Goal: Use online tool/utility: Utilize a website feature to perform a specific function

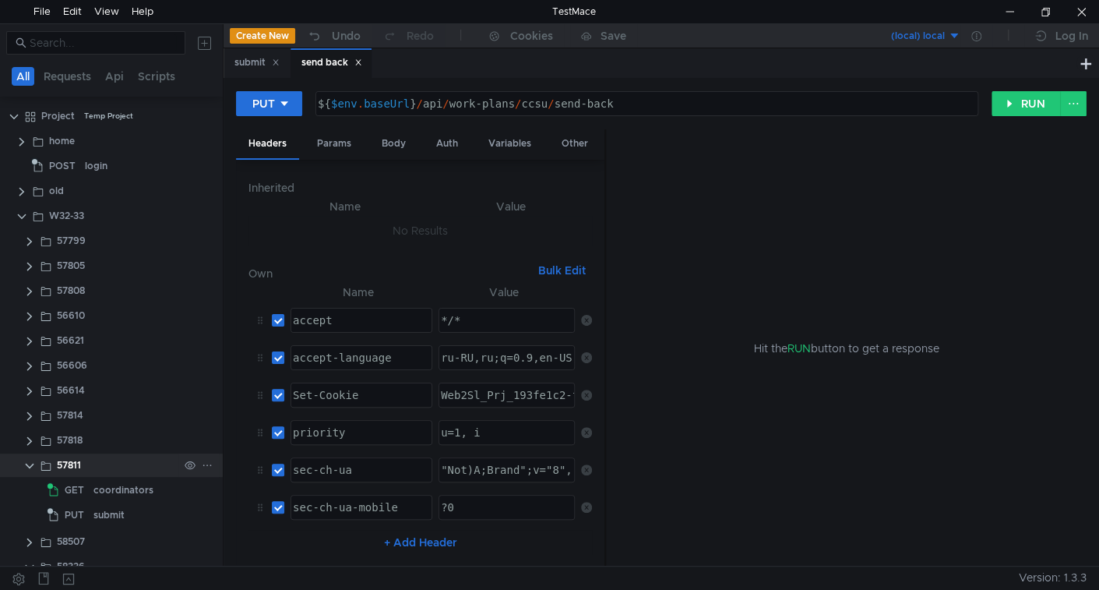
scroll to position [69, 0]
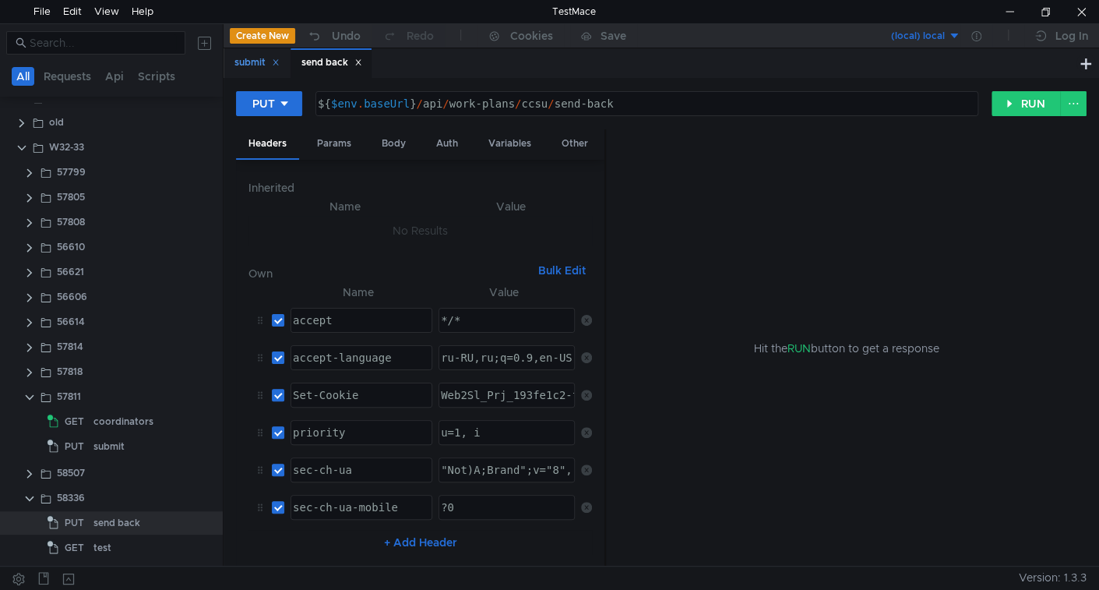
click at [254, 62] on div "submit" at bounding box center [256, 63] width 45 height 16
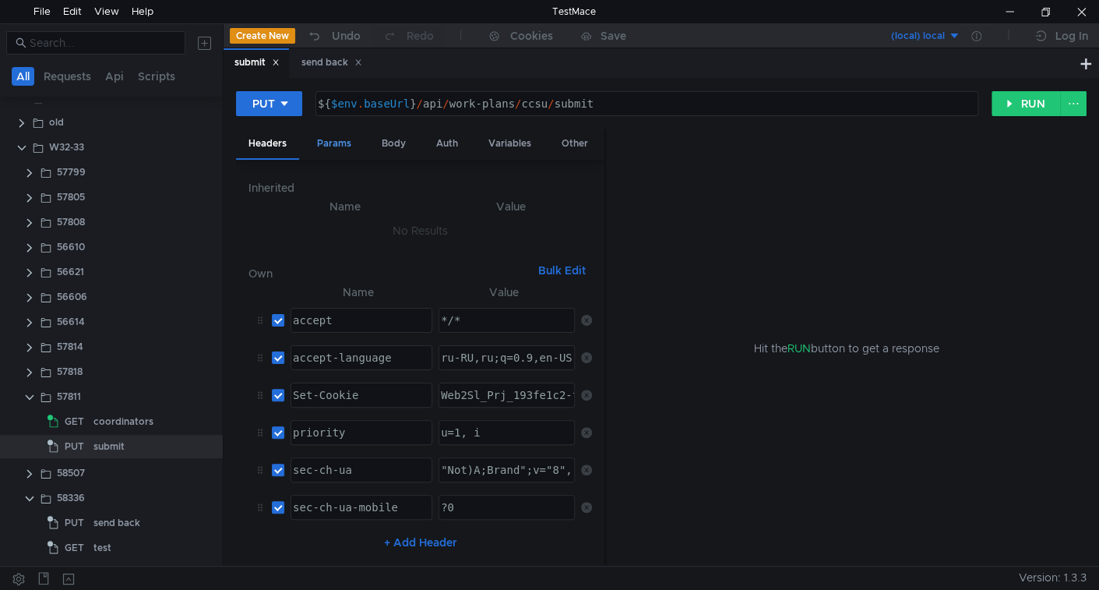
click at [340, 143] on div "Params" at bounding box center [334, 143] width 59 height 29
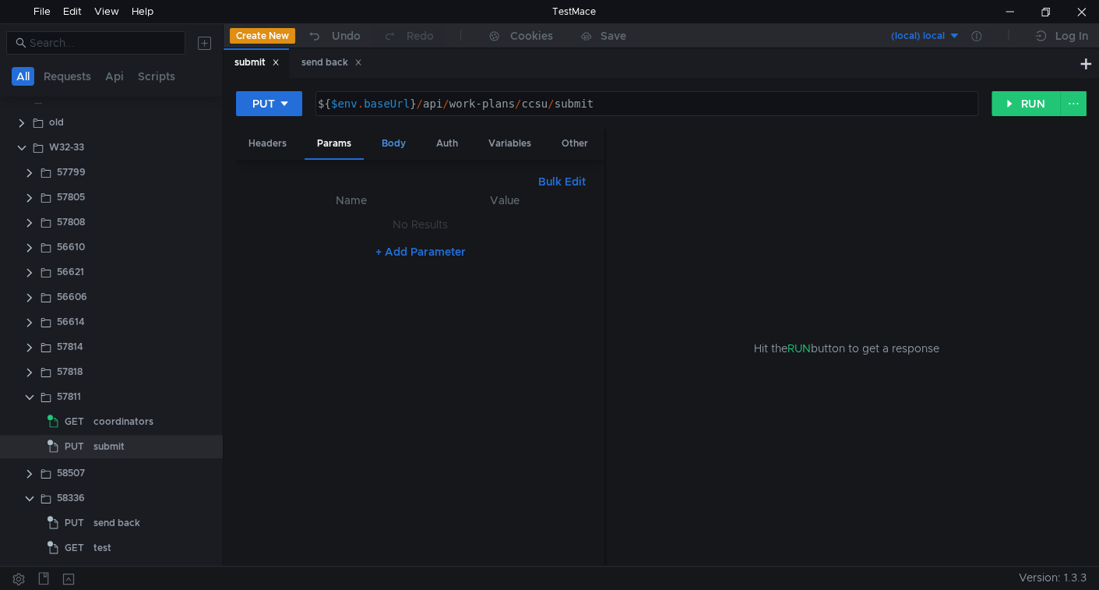
click at [380, 146] on div "Body" at bounding box center [393, 143] width 49 height 29
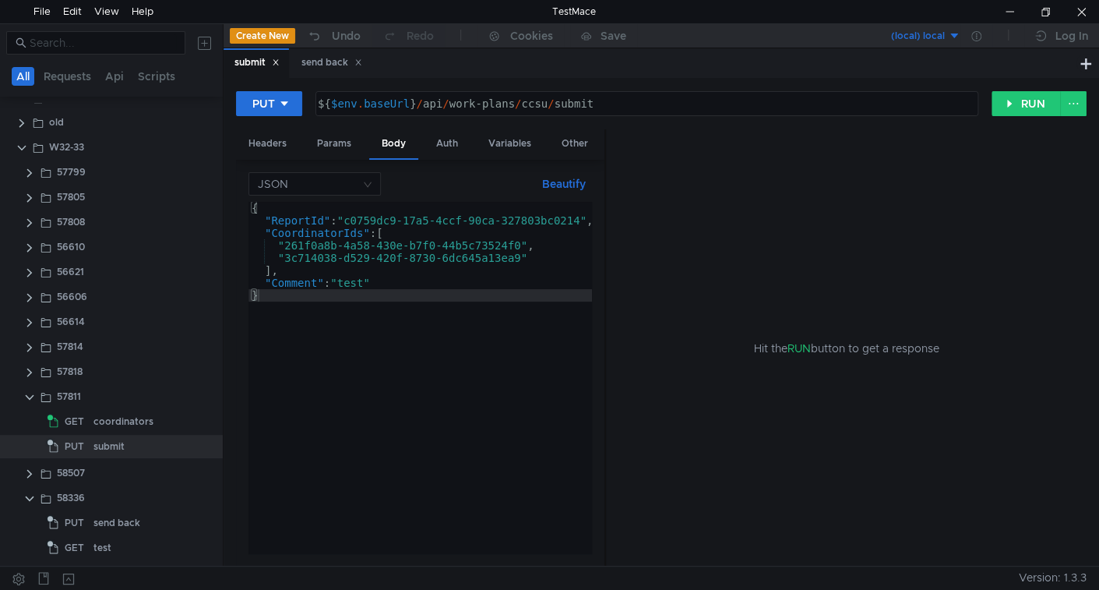
click at [346, 284] on div "{ "ReportId" : "c0759dc9-17a5-4ccf-90ca-327803bc0214" , "CoordinatorIds" : [ "2…" at bounding box center [425, 390] width 353 height 376
type textarea ""Comment": "creator comment""
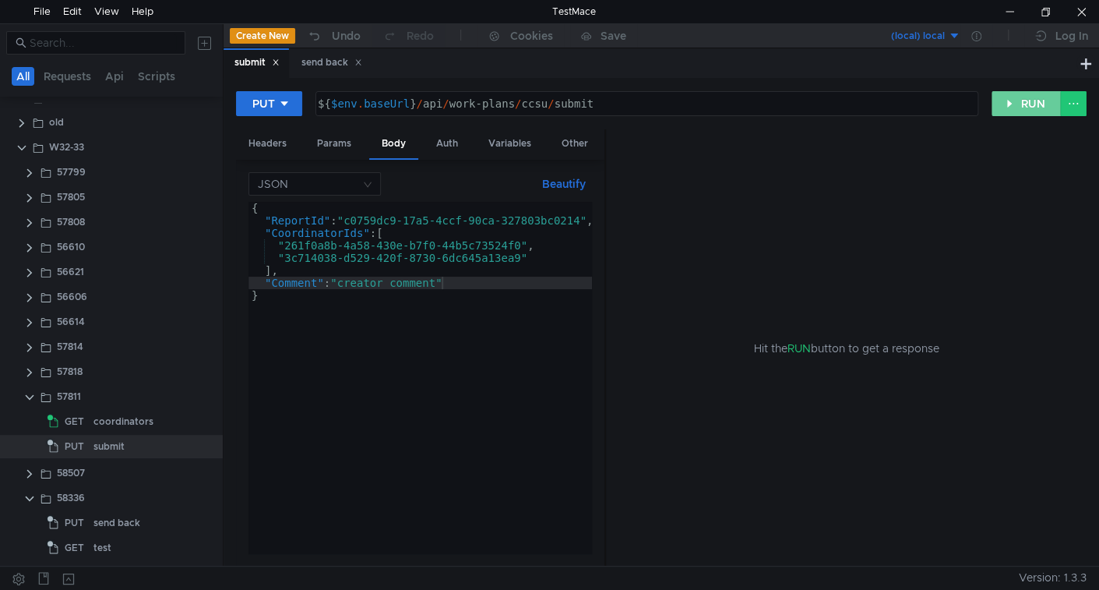
click at [1021, 110] on button "RUN" at bounding box center [1026, 103] width 69 height 25
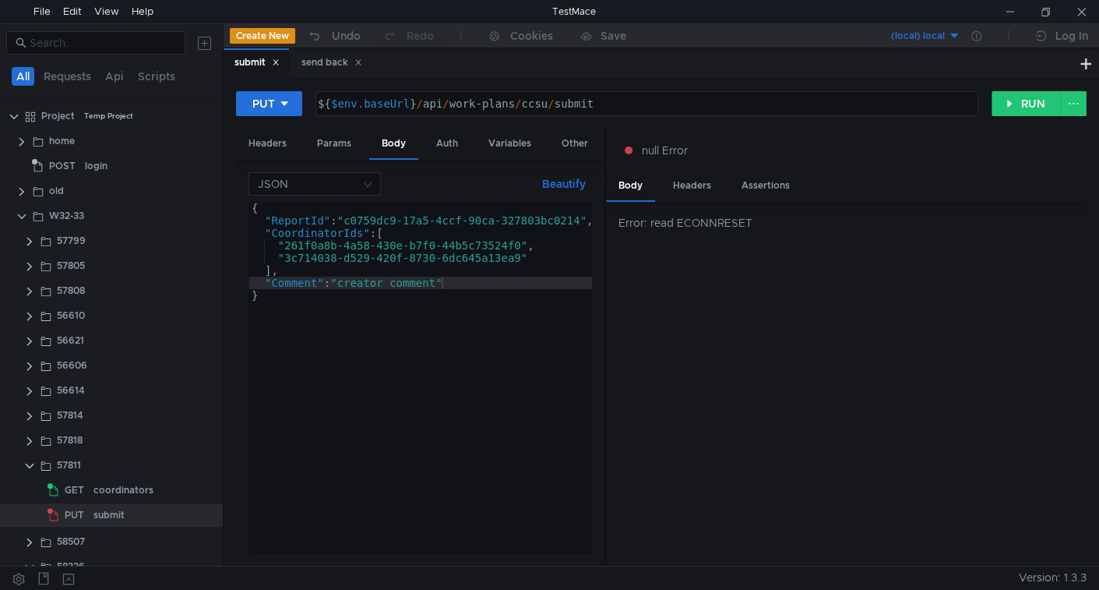
scroll to position [0, 12]
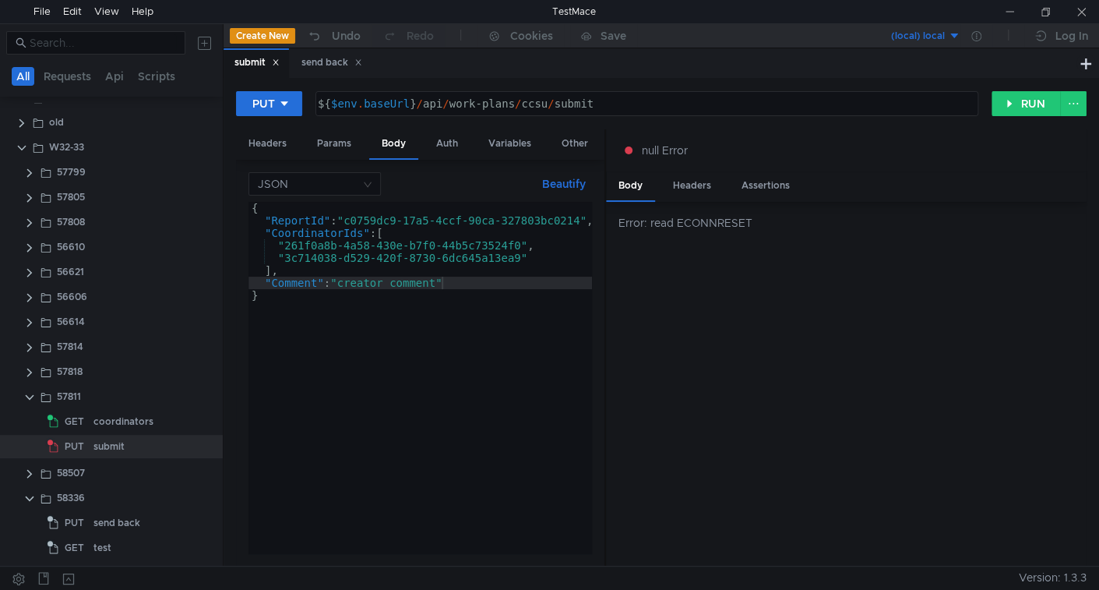
scroll to position [0, 12]
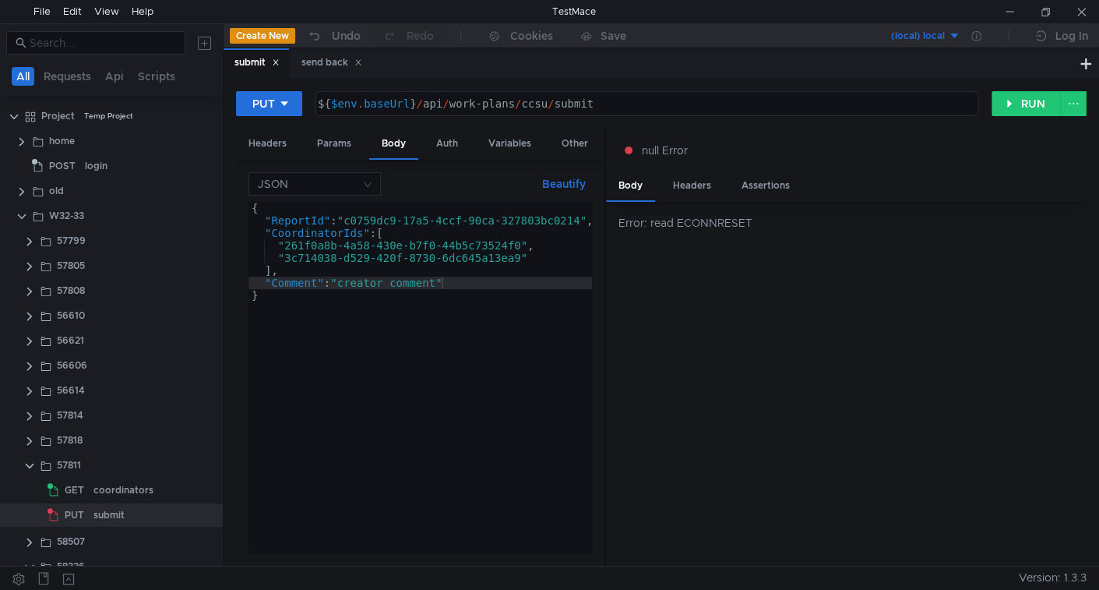
scroll to position [0, 12]
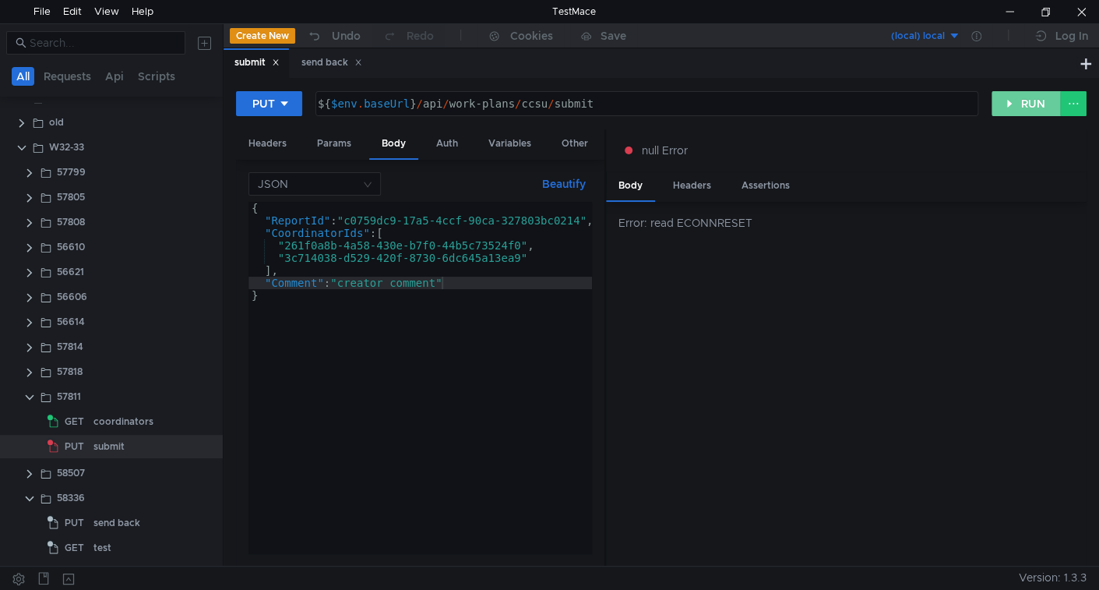
click at [1033, 95] on button "RUN" at bounding box center [1026, 103] width 69 height 25
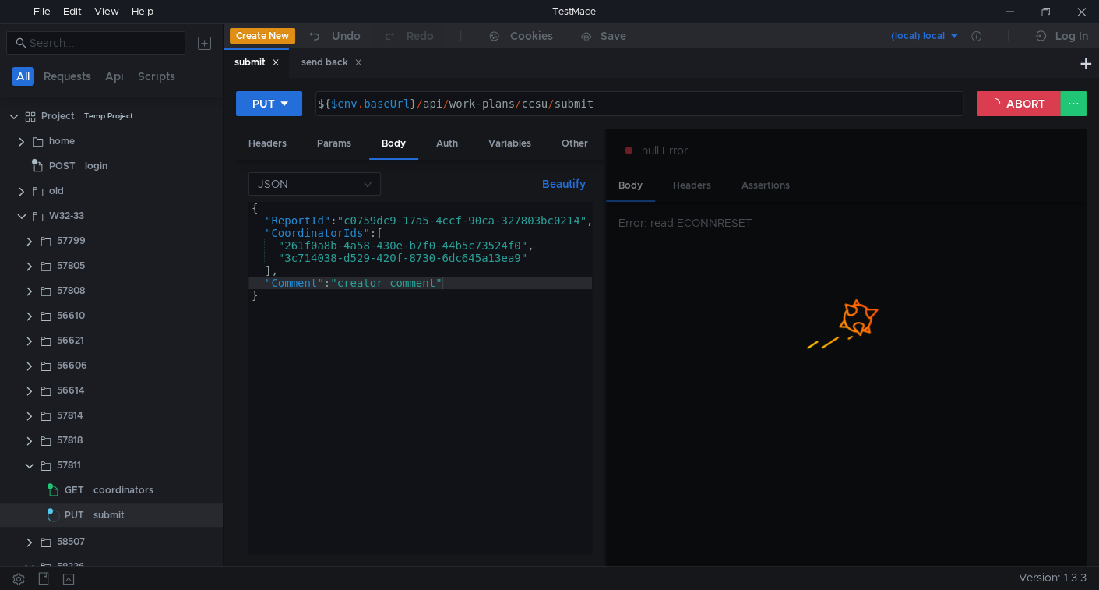
scroll to position [0, 12]
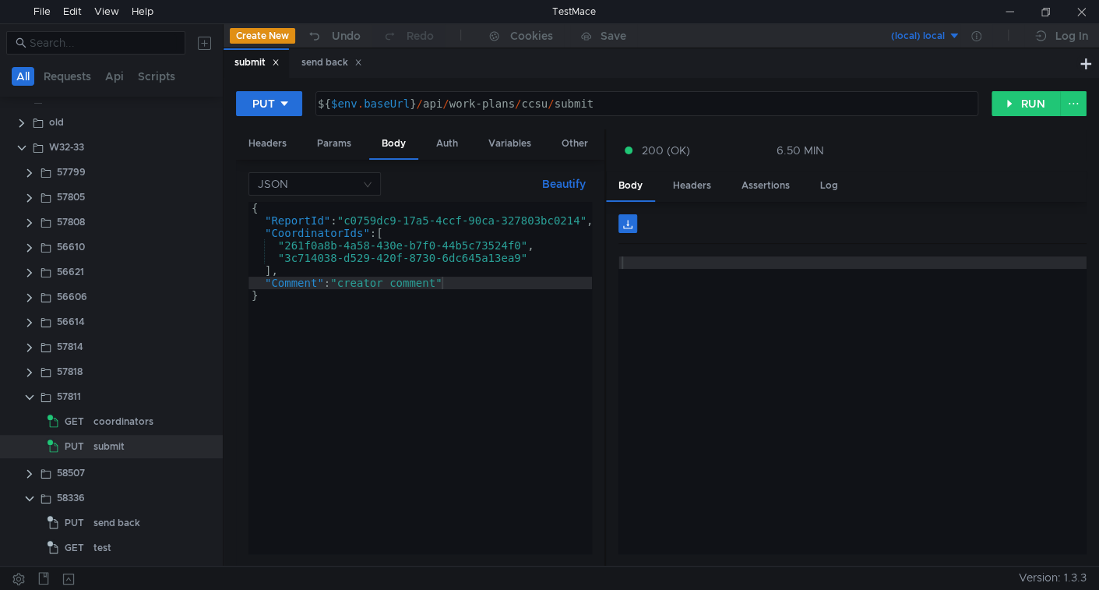
type textarea "}"
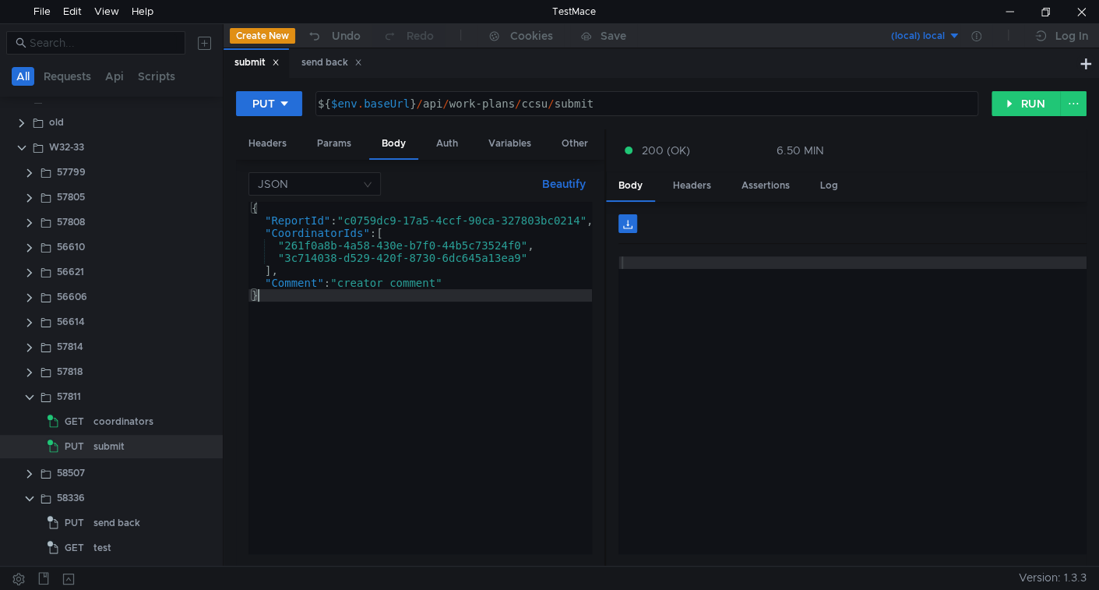
click at [311, 471] on div "{ "ReportId" : "c0759dc9-17a5-4ccf-90ca-327803bc0214" , "CoordinatorIds" : [ "2…" at bounding box center [425, 387] width 353 height 371
click at [114, 414] on div "coordinators" at bounding box center [123, 421] width 60 height 23
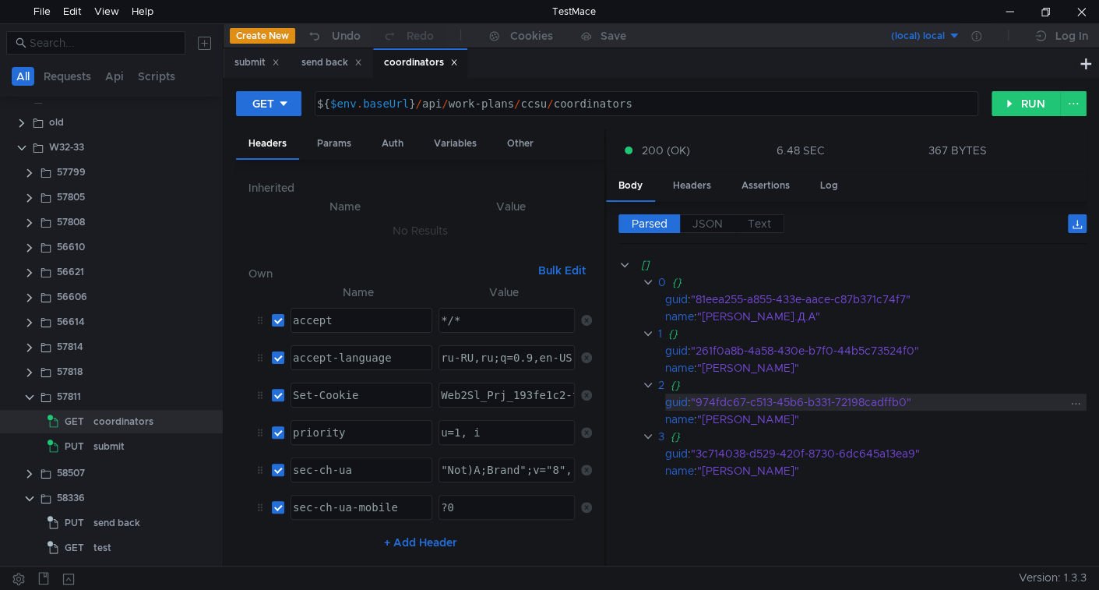
click at [734, 393] on div ""974fdc67-c513-45b6-b331-72198cadffb0"" at bounding box center [878, 401] width 375 height 17
drag, startPoint x: 734, startPoint y: 391, endPoint x: 857, endPoint y: 397, distance: 123.2
click at [857, 397] on div ""974fdc67-c513-45b6-b331-72198cadffb0"" at bounding box center [878, 401] width 375 height 17
copy div "974fdc67-c513-45b6-b331-72198cadffb0"
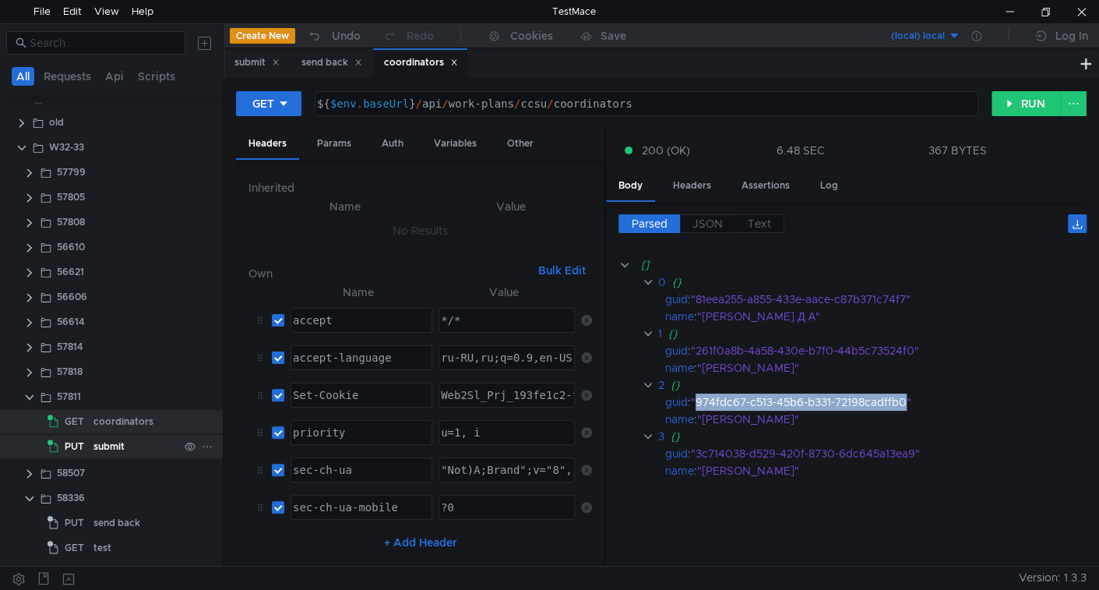
click at [118, 445] on div "submit" at bounding box center [108, 446] width 31 height 23
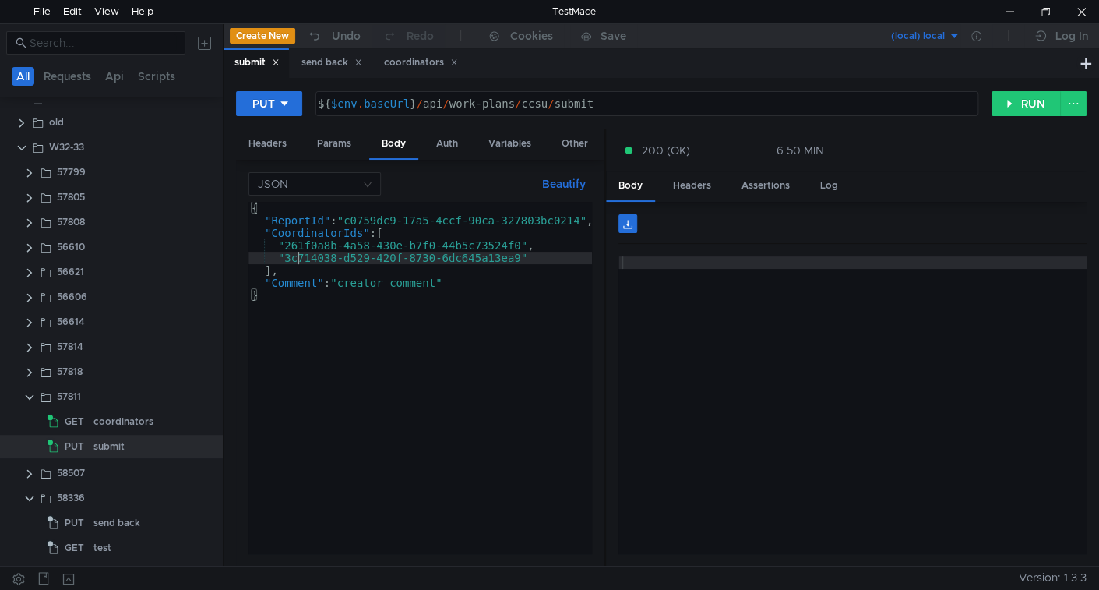
click at [298, 258] on div "{ "ReportId" : "c0759dc9-17a5-4ccf-90ca-327803bc0214" , "CoordinatorIds" : [ "2…" at bounding box center [425, 387] width 353 height 371
drag, startPoint x: 298, startPoint y: 258, endPoint x: 484, endPoint y: 252, distance: 186.3
click at [484, 252] on div "{ "ReportId" : "c0759dc9-17a5-4ccf-90ca-327803bc0214" , "CoordinatorIds" : [ "2…" at bounding box center [425, 387] width 353 height 371
paste textarea "974fdc67-c513-45b6-b331-72198cadffb0"
click at [443, 283] on div "{ "ReportId" : "c0759dc9-17a5-4ccf-90ca-327803bc0214" , "CoordinatorIds" : [ "2…" at bounding box center [425, 387] width 353 height 371
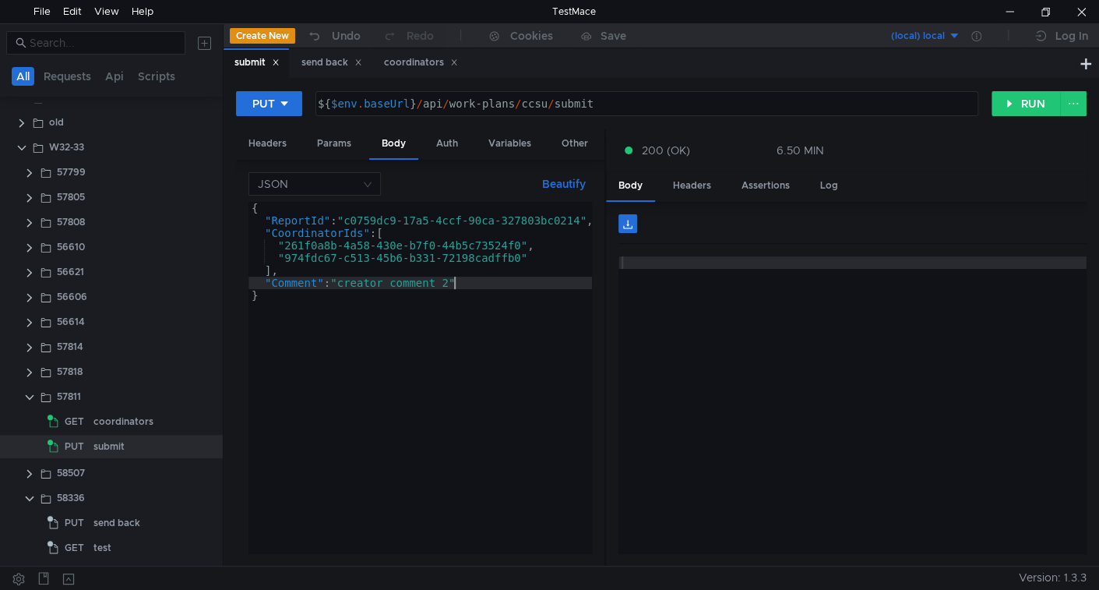
scroll to position [0, 13]
type textarea ""Comment": "creator comment 2""
click at [1030, 109] on button "RUN" at bounding box center [1026, 103] width 69 height 25
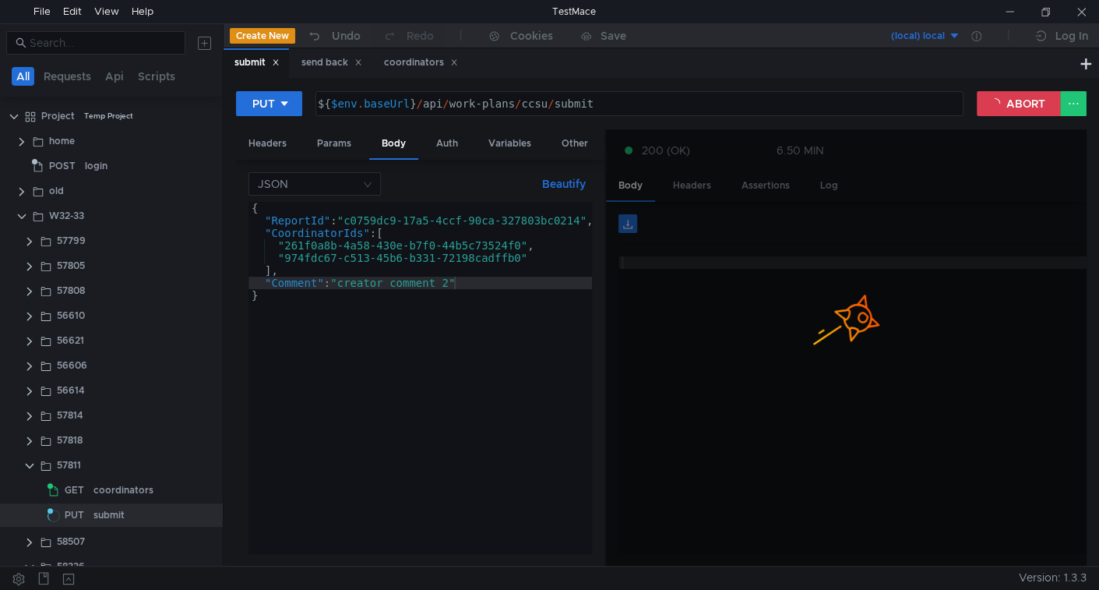
scroll to position [0, 13]
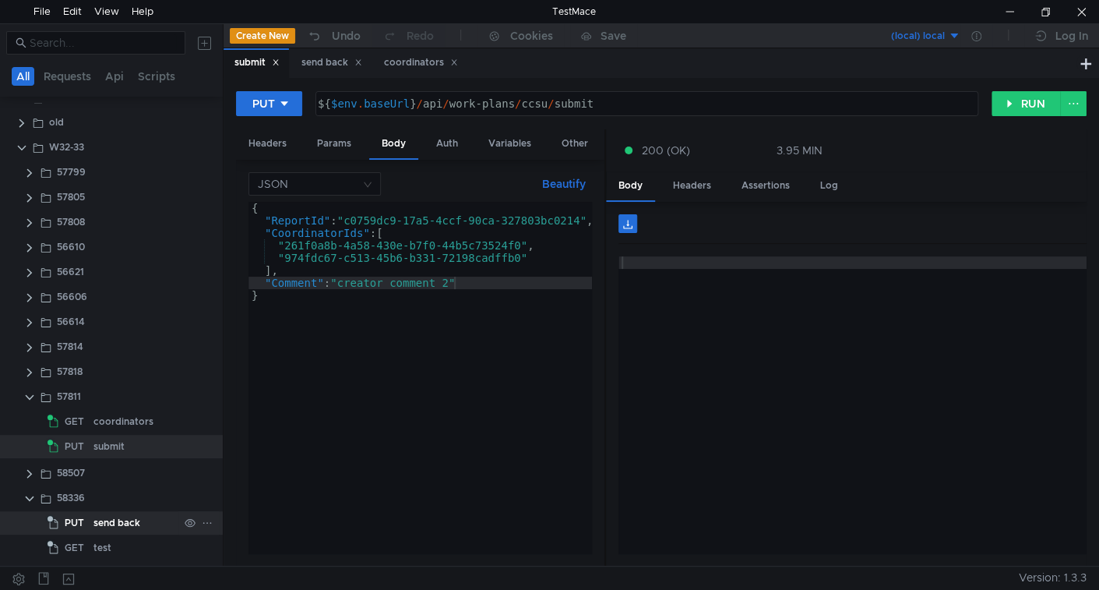
click at [114, 528] on div "send back" at bounding box center [116, 522] width 47 height 23
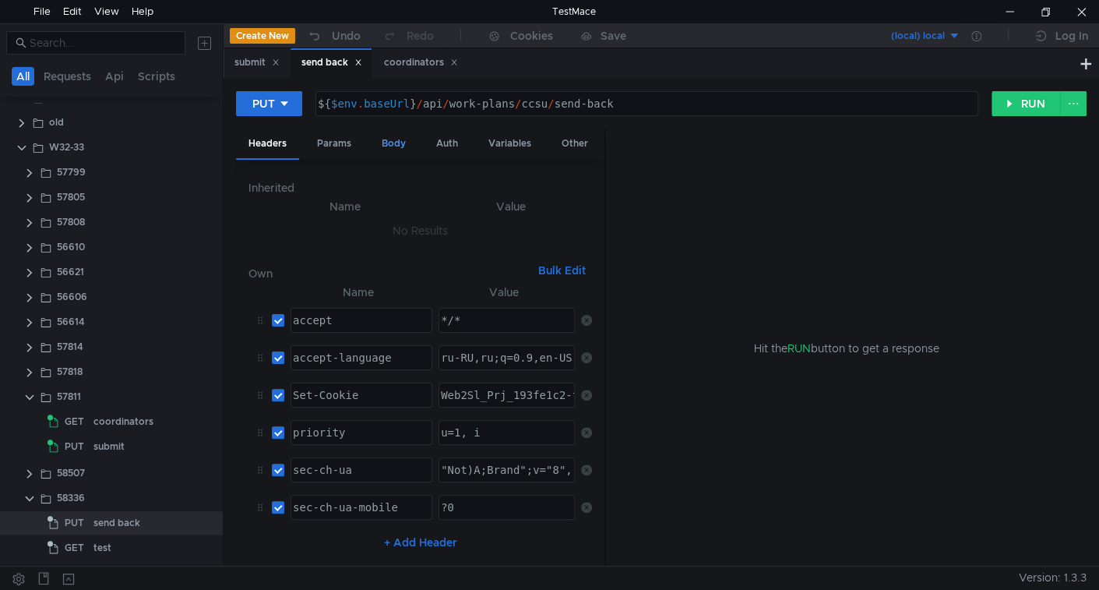
click at [398, 131] on div "Body" at bounding box center [393, 143] width 49 height 29
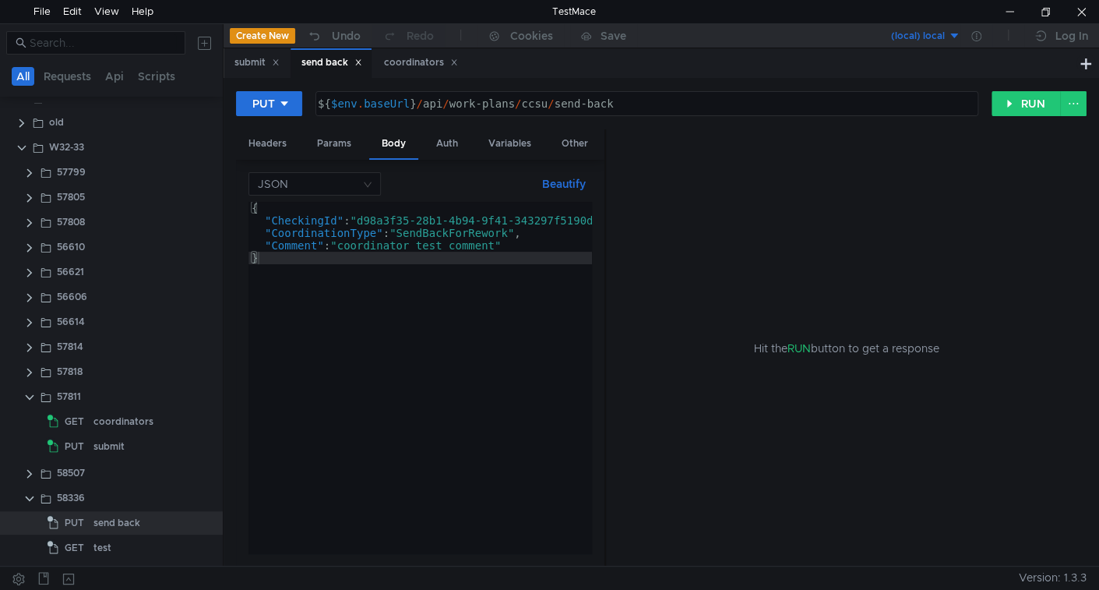
click at [389, 219] on div "{ "CheckingId" : "d98a3f35-28b1-4b94-9f41-343297f5190d" , "CoordinationType" : …" at bounding box center [432, 390] width 366 height 376
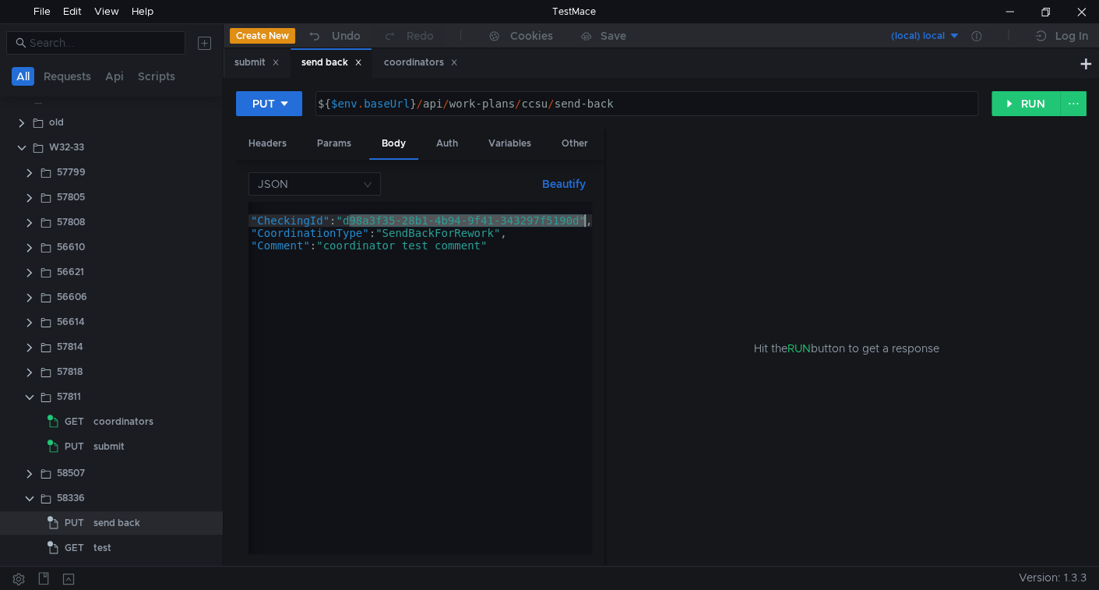
drag, startPoint x: 389, startPoint y: 219, endPoint x: 534, endPoint y: 220, distance: 145.7
click at [534, 220] on div "{ "CheckingId" : "d98a3f35-28b1-4b94-9f41-343297f5190d" , "CoordinationType" : …" at bounding box center [417, 387] width 366 height 371
paste textarea "cb424a78-ce2b-40e1-b400-5168e08378b2"
click at [1029, 99] on button "RUN" at bounding box center [1026, 103] width 69 height 25
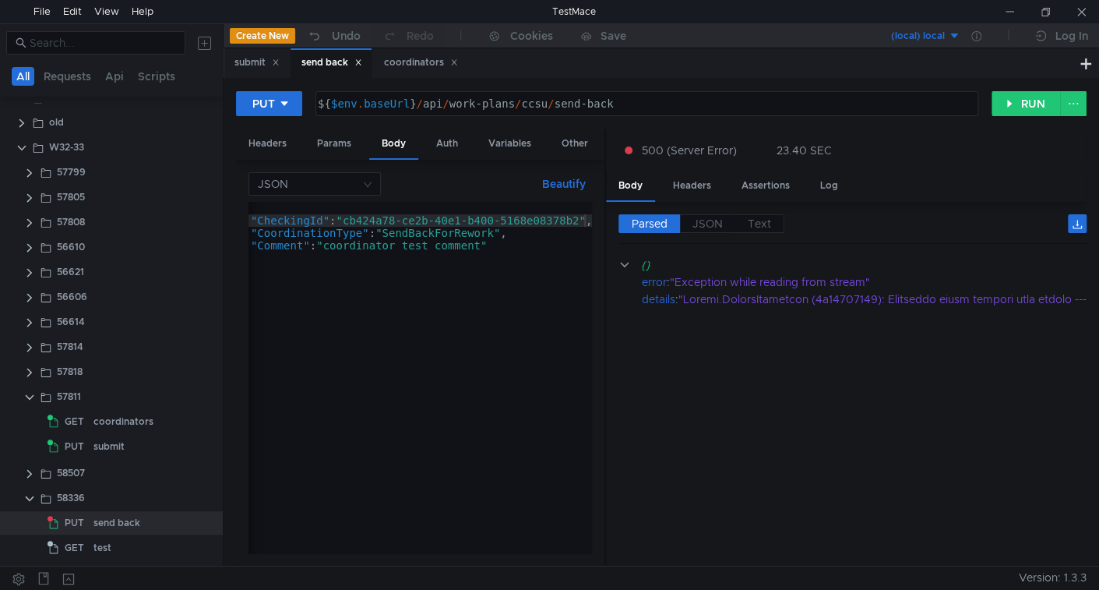
click at [550, 341] on div "{ "CheckingId" : "cb424a78-ce2b-40e1-b400-5168e08378b2" , "CoordinationType" : …" at bounding box center [417, 387] width 366 height 371
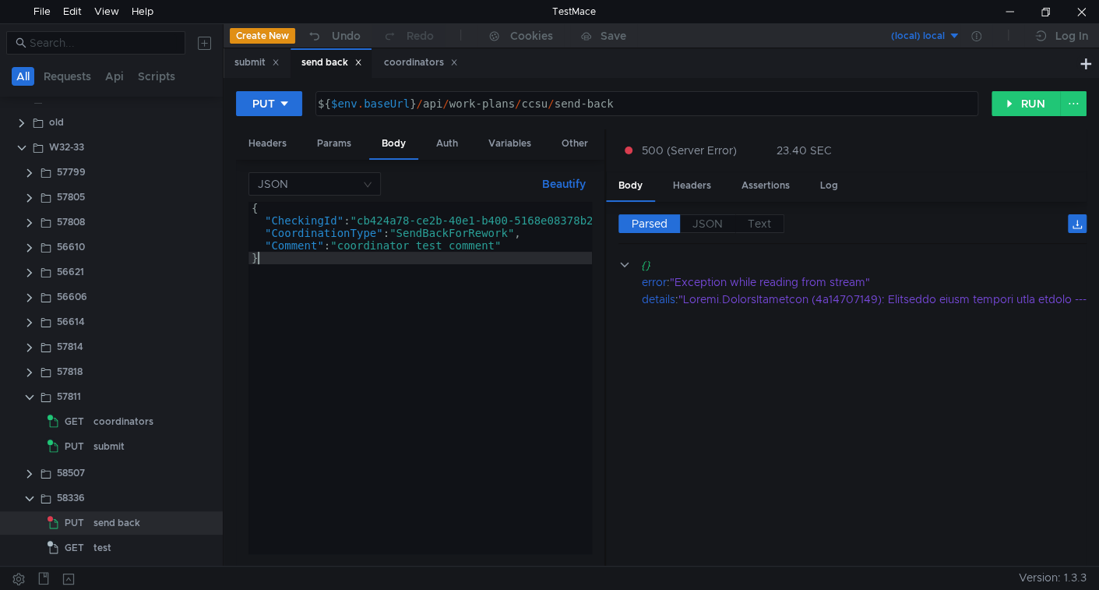
scroll to position [0, 0]
drag, startPoint x: 1024, startPoint y: 97, endPoint x: 907, endPoint y: 160, distance: 133.9
click at [1024, 97] on button "RUN" at bounding box center [1026, 103] width 69 height 25
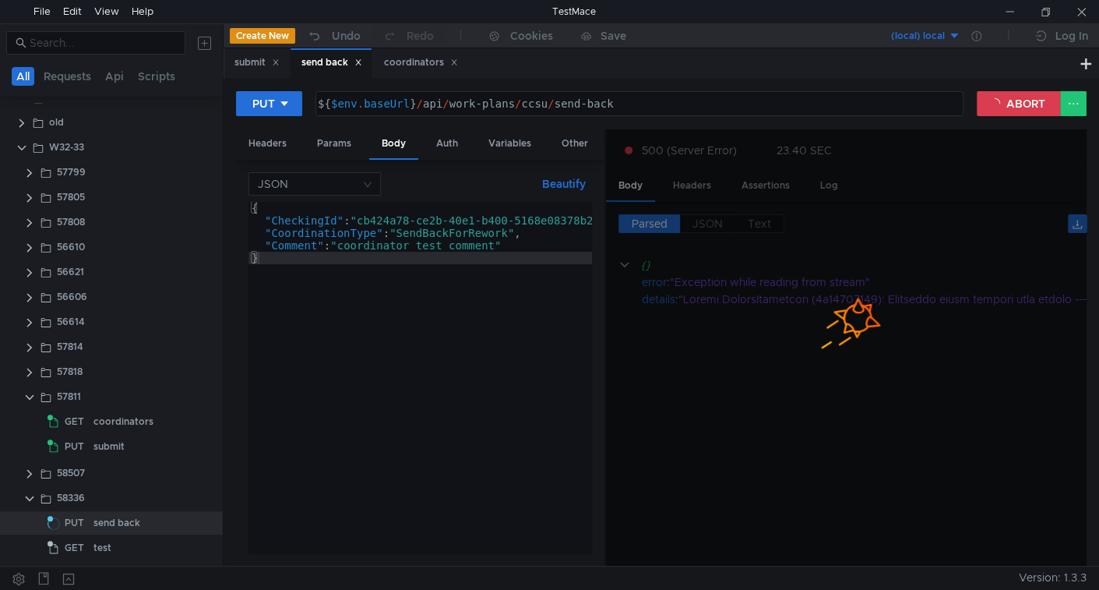
type textarea ""CoordinationType": "SendBackForRework","
click at [545, 231] on div "{ "CheckingId" : "cb424a78-ce2b-40e1-b400-5168e08378b2" , "CoordinationType" : …" at bounding box center [432, 387] width 366 height 371
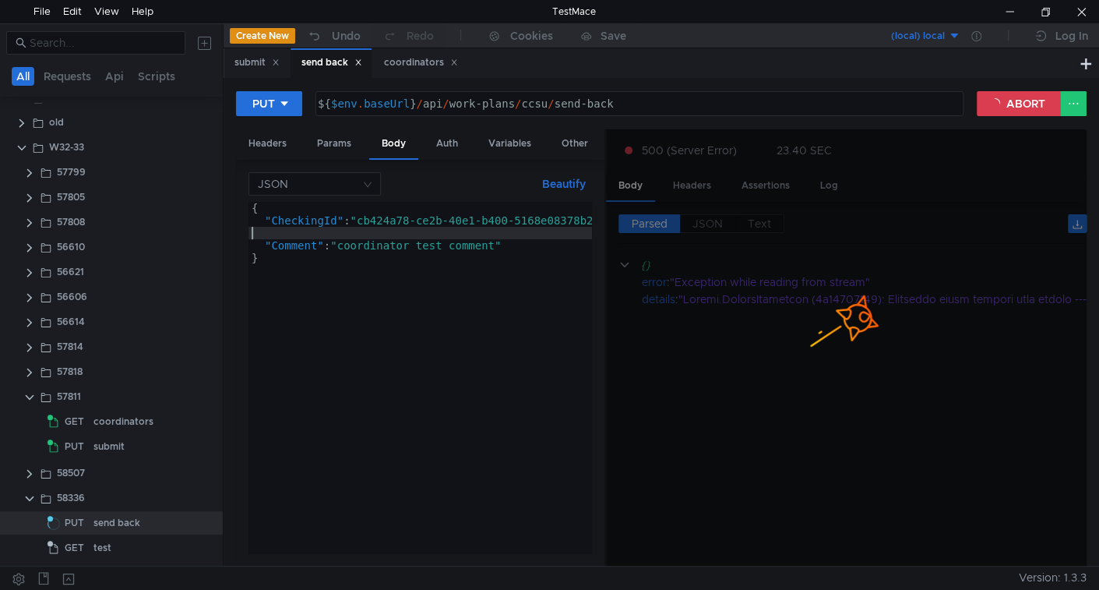
type textarea ""CheckingId": "cb424a78-ce2b-40e1-b400-5168e08378b2","
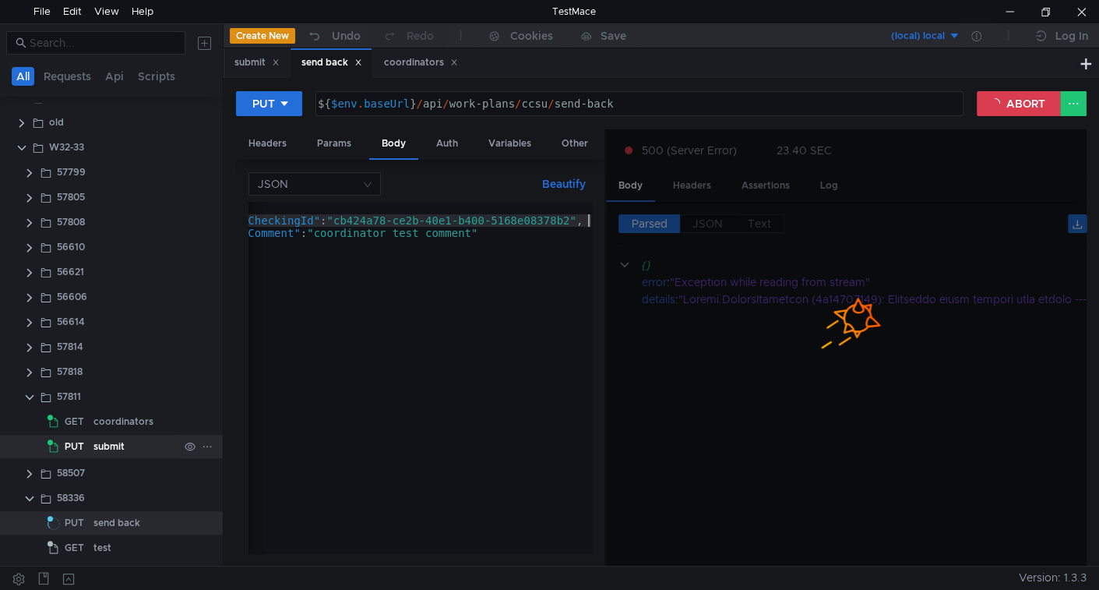
click at [113, 445] on div "submit" at bounding box center [108, 446] width 31 height 23
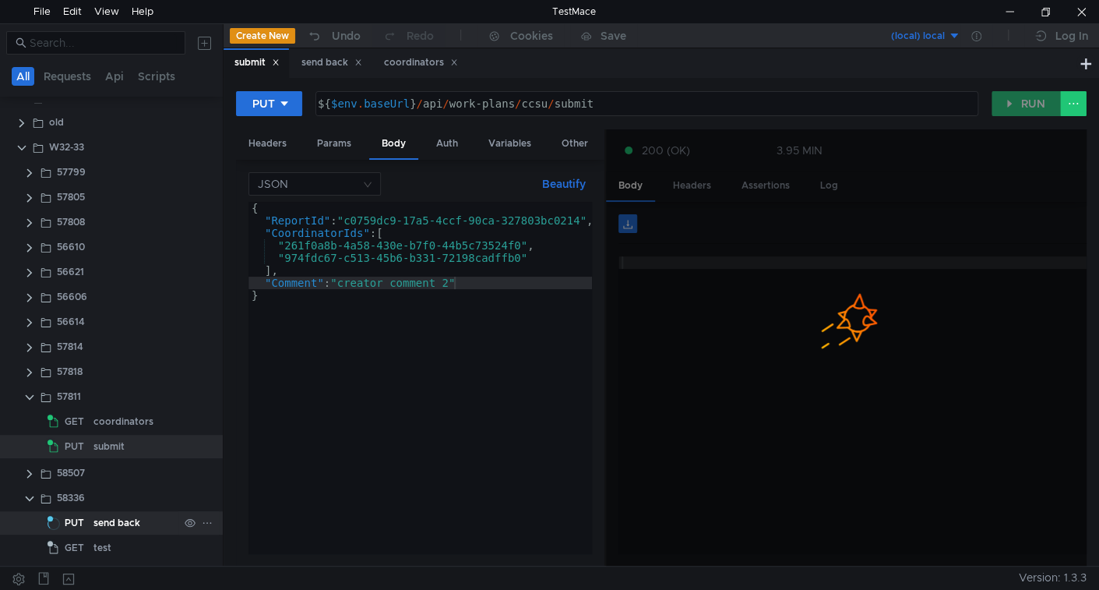
click at [110, 526] on div "send back" at bounding box center [116, 522] width 47 height 23
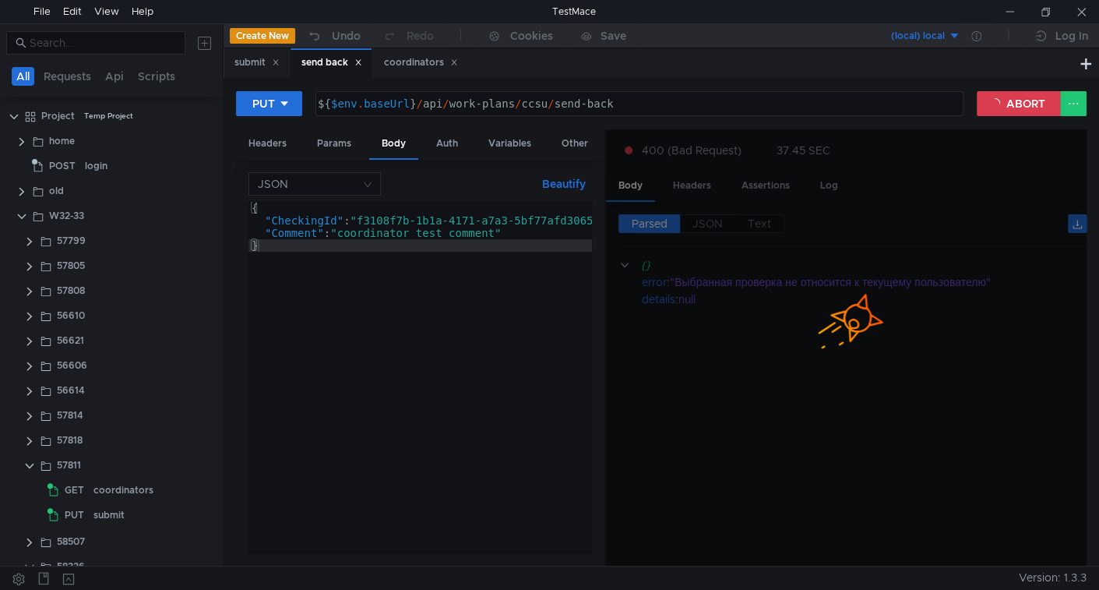
scroll to position [69, 0]
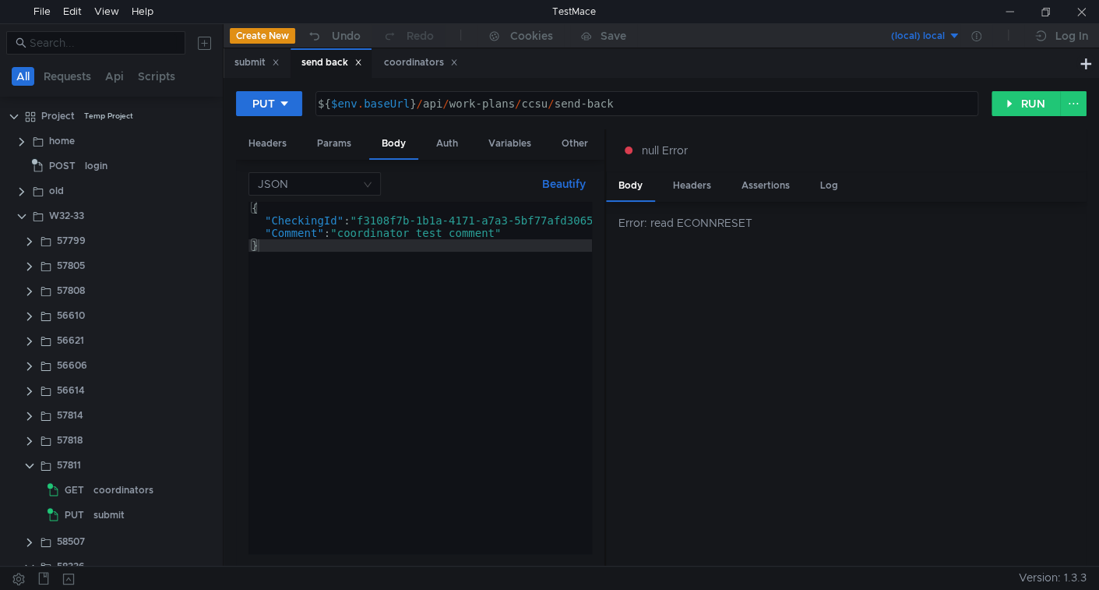
scroll to position [69, 0]
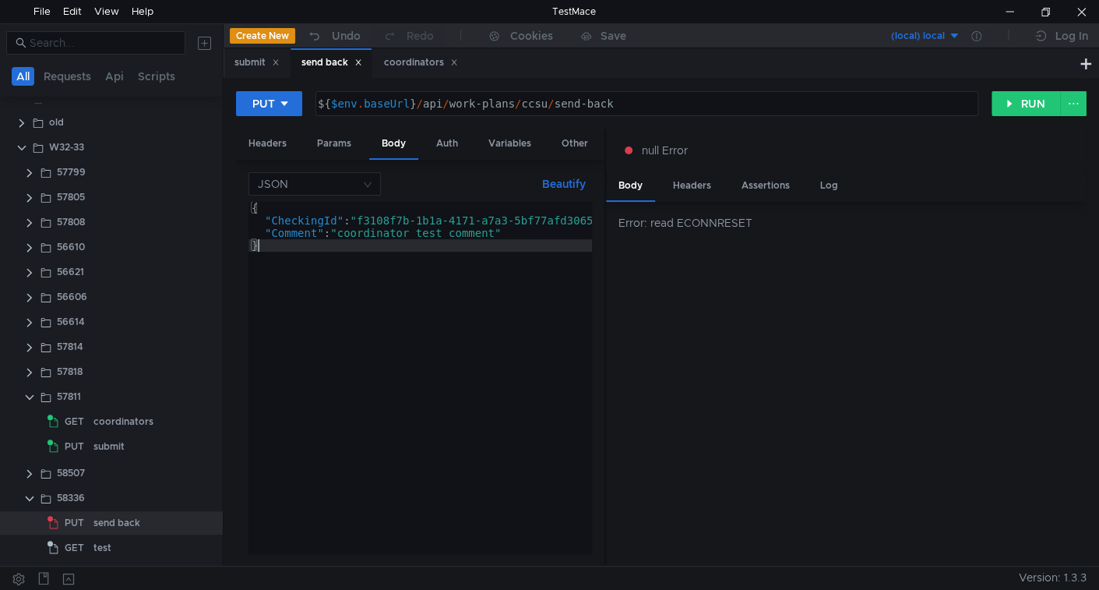
click at [425, 365] on div "{ "CheckingId" : "f3108f7b-1b1a-4171-a7a3-5bf77afd3065" , "Comment" : "coordina…" at bounding box center [432, 387] width 366 height 371
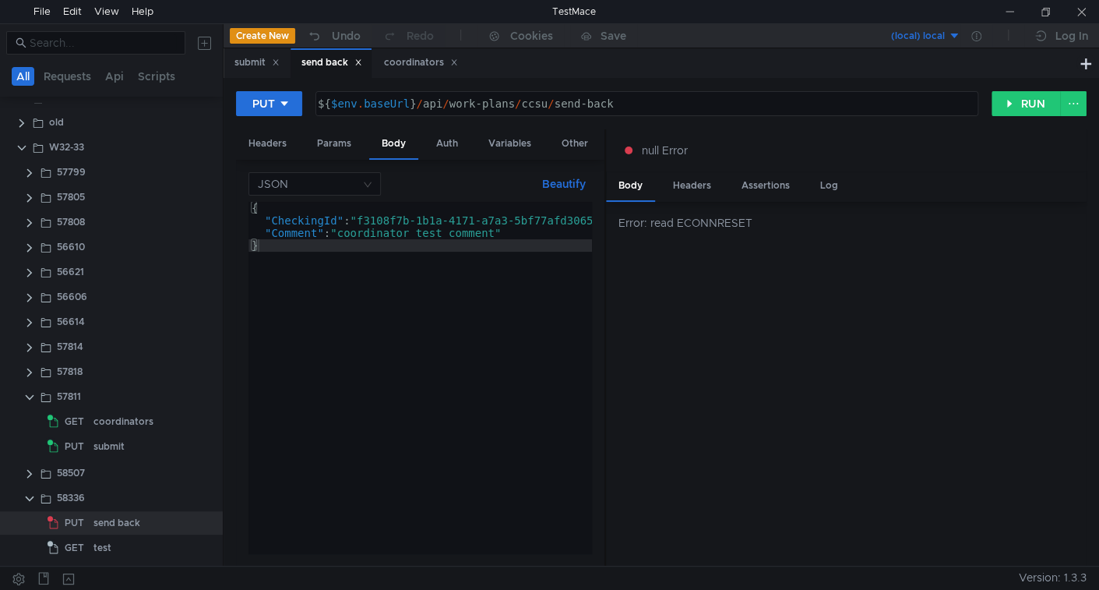
click at [451, 219] on div "{ "CheckingId" : "f3108f7b-1b1a-4171-a7a3-5bf77afd3065" , "Comment" : "coordina…" at bounding box center [432, 387] width 366 height 371
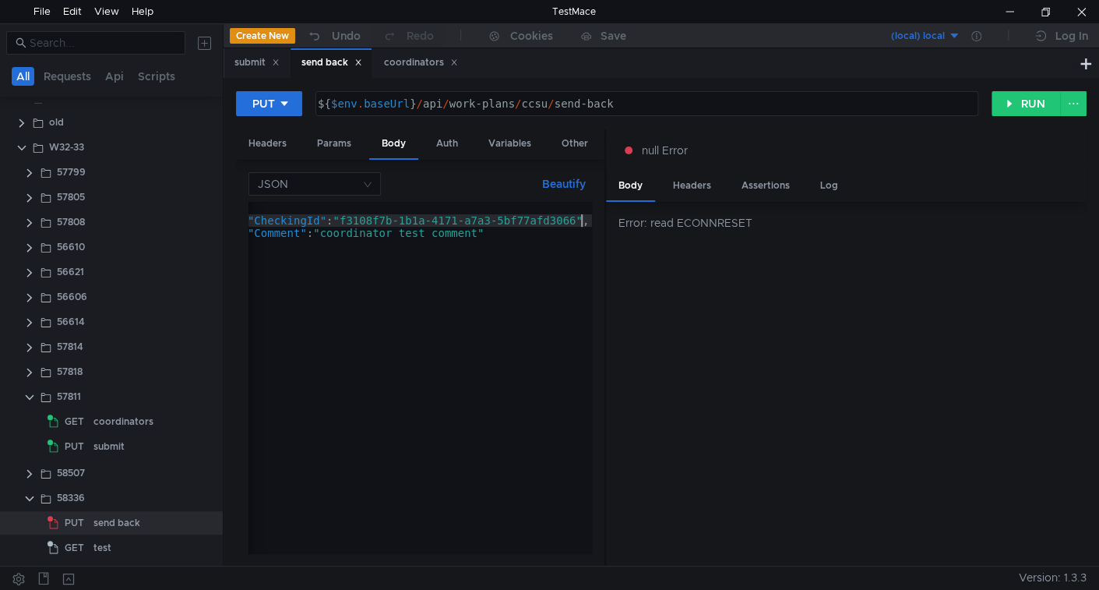
scroll to position [0, 23]
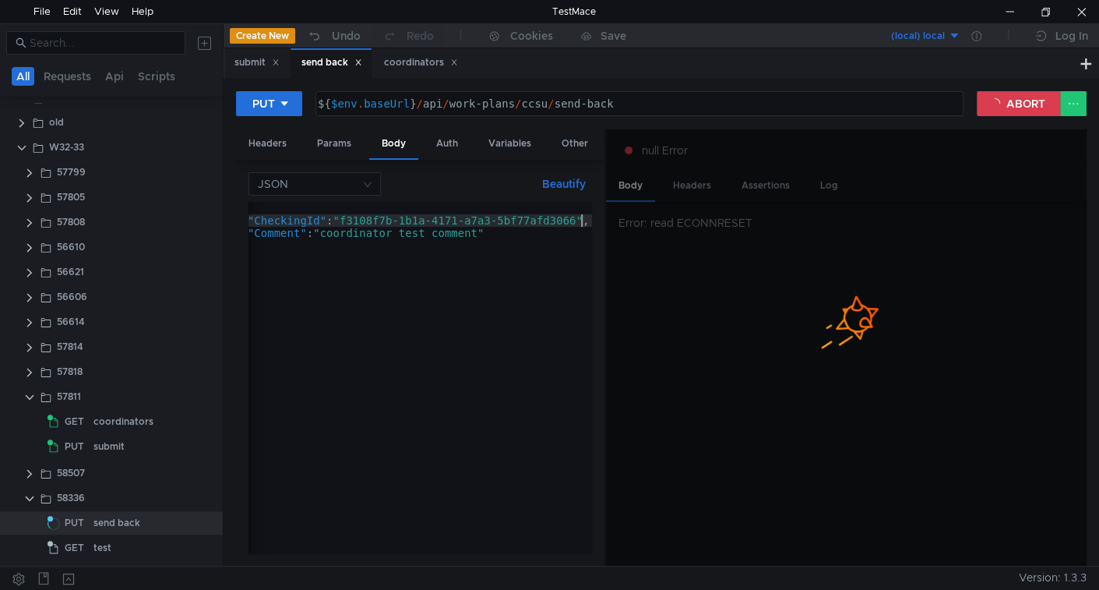
click at [531, 217] on div "{ "CheckingId" : "f3108f7b-1b1a-4171-a7a3-5bf77afd3066" , "Comment" : "coordina…" at bounding box center [414, 387] width 366 height 371
click at [583, 213] on div "{ "CheckingId" : "f3108f7b-1b1a-4171-a7a3-5bf77afd3066" , "Comment" : "coordina…" at bounding box center [414, 387] width 366 height 371
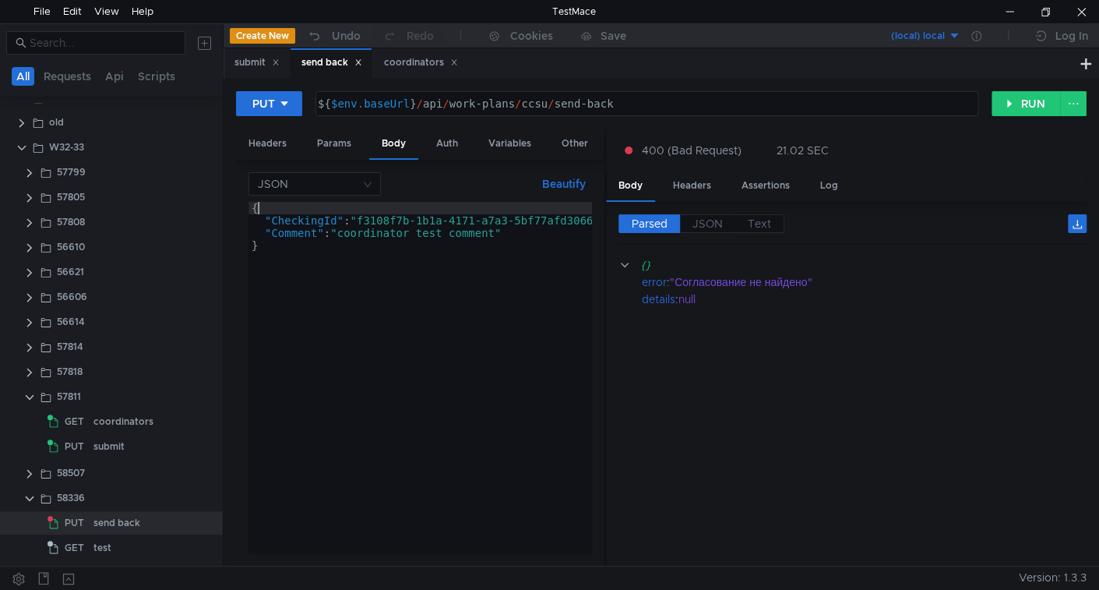
scroll to position [0, 0]
click at [576, 209] on div "{ "CheckingId" : "f3108f7b-1b1a-4171-a7a3-5bf77afd3066" , "Comment" : "coordina…" at bounding box center [432, 387] width 366 height 371
click at [578, 216] on div "{ "CheckingId" : "f3108f7b-1b1a-4171-a7a3-5bf77afd3066" , "Comment" : "coordina…" at bounding box center [432, 387] width 366 height 371
click at [395, 339] on div "{ "CheckingId" : "f3108f7b-1b1a-4171-a7a3-5bf77afd3065" , "Comment" : "coordina…" at bounding box center [414, 387] width 366 height 371
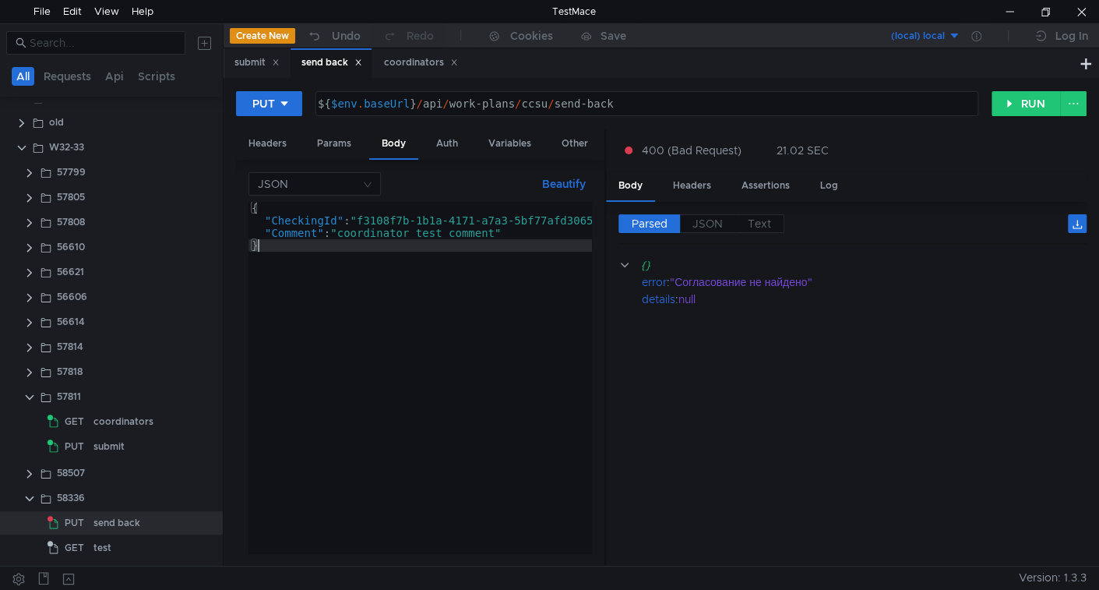
scroll to position [0, 0]
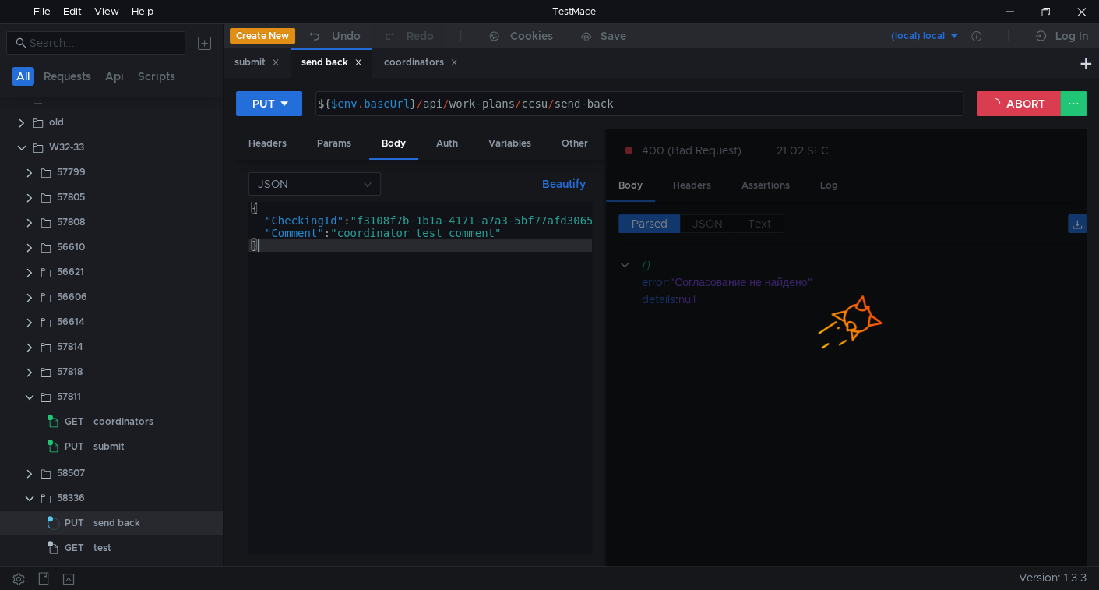
type textarea "}"
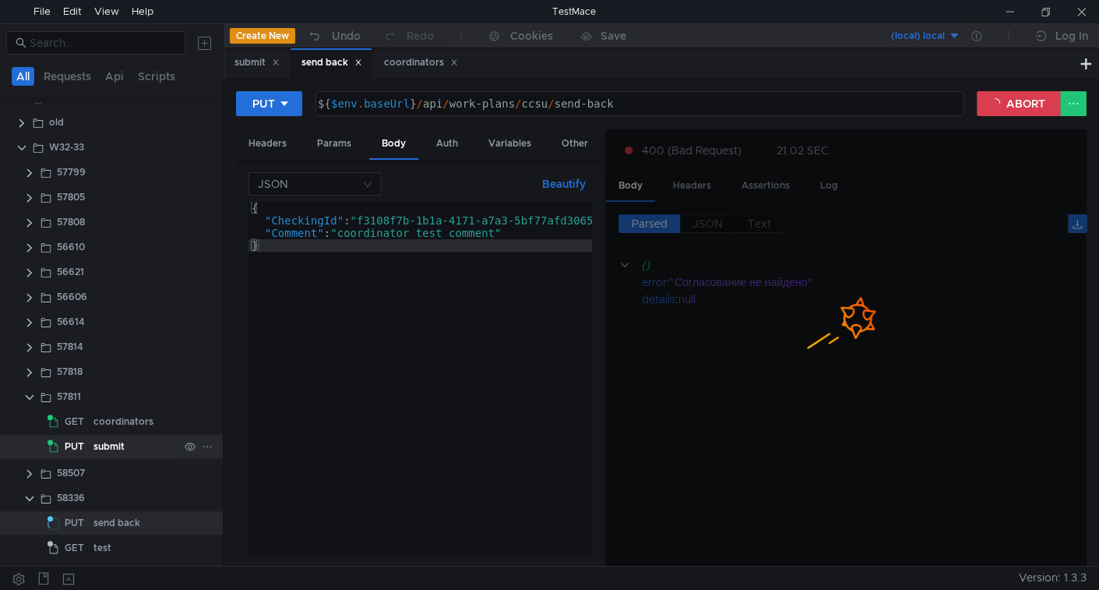
click at [101, 439] on div "submit" at bounding box center [108, 446] width 31 height 23
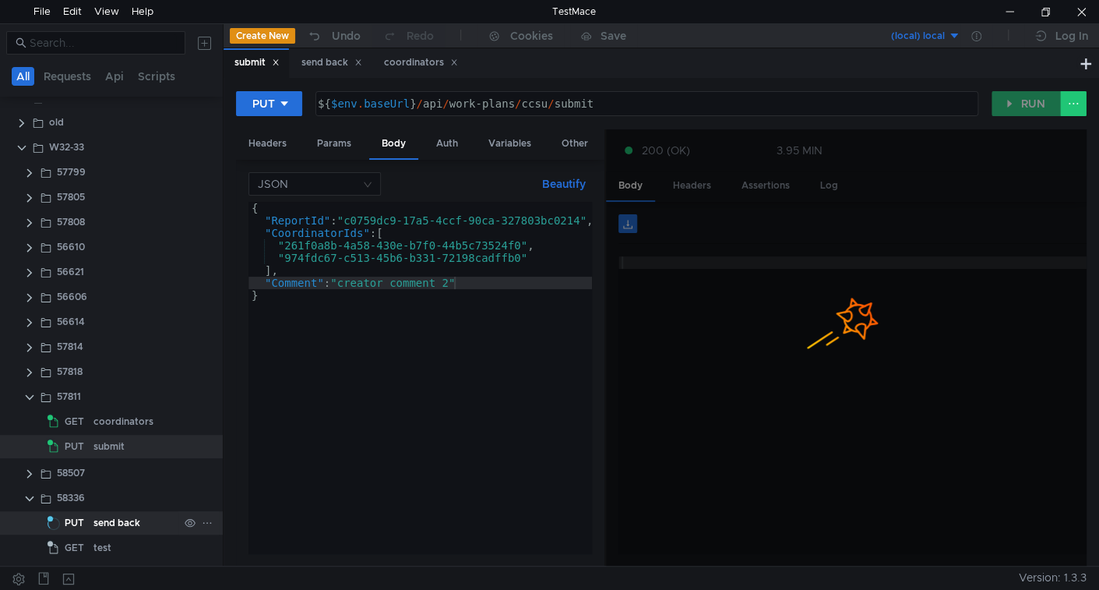
click at [96, 517] on div "send back" at bounding box center [116, 522] width 47 height 23
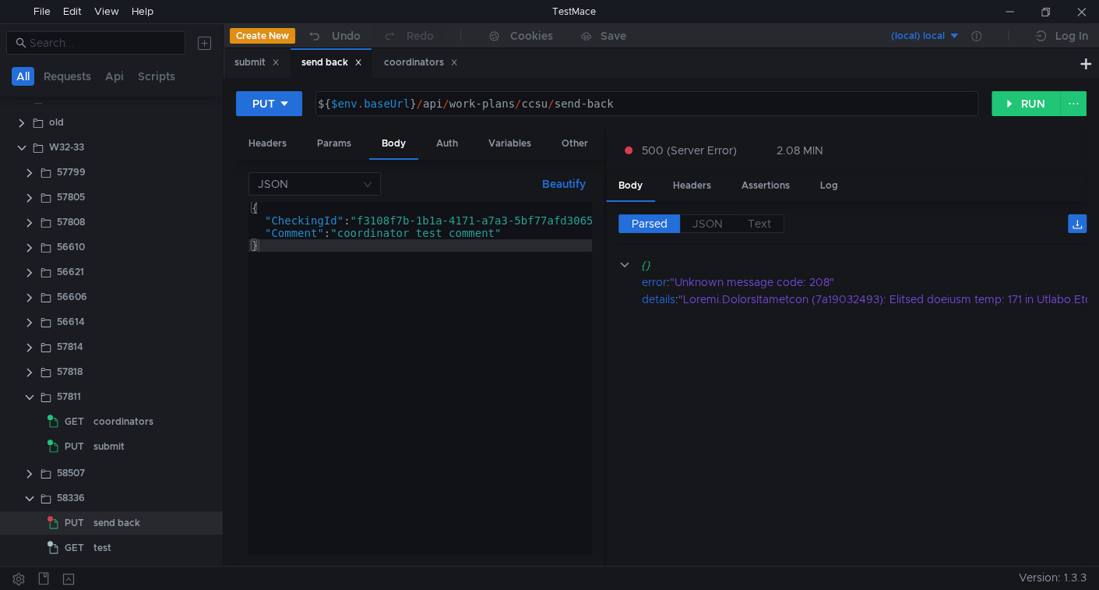
click at [442, 404] on div "{ "CheckingId" : "f3108f7b-1b1a-4171-a7a3-5bf77afd3065" , "Comment" : "coordina…" at bounding box center [432, 387] width 366 height 371
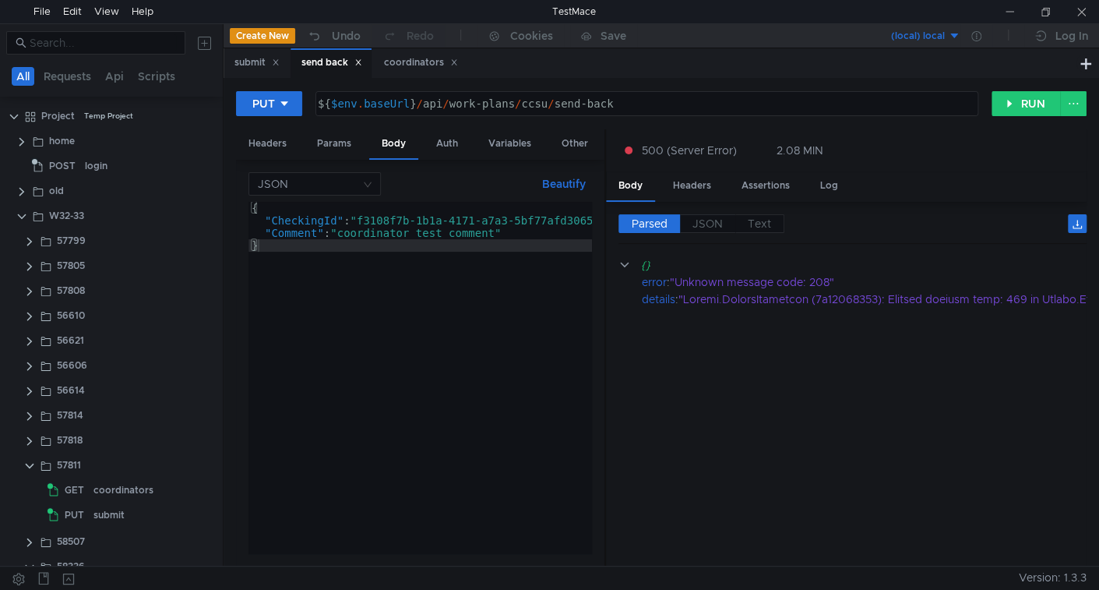
scroll to position [69, 0]
